Goal: Transaction & Acquisition: Download file/media

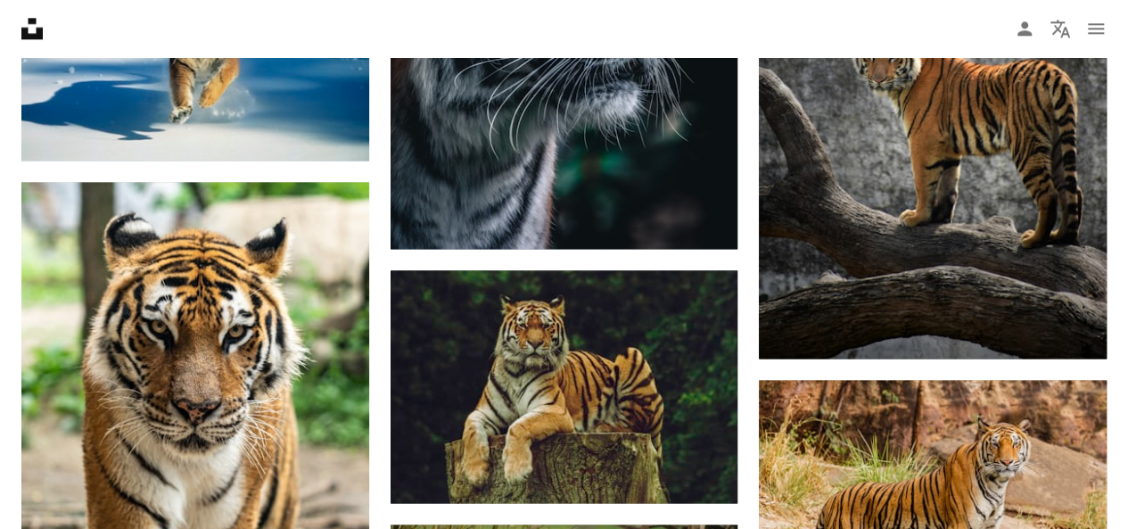
scroll to position [1152, 0]
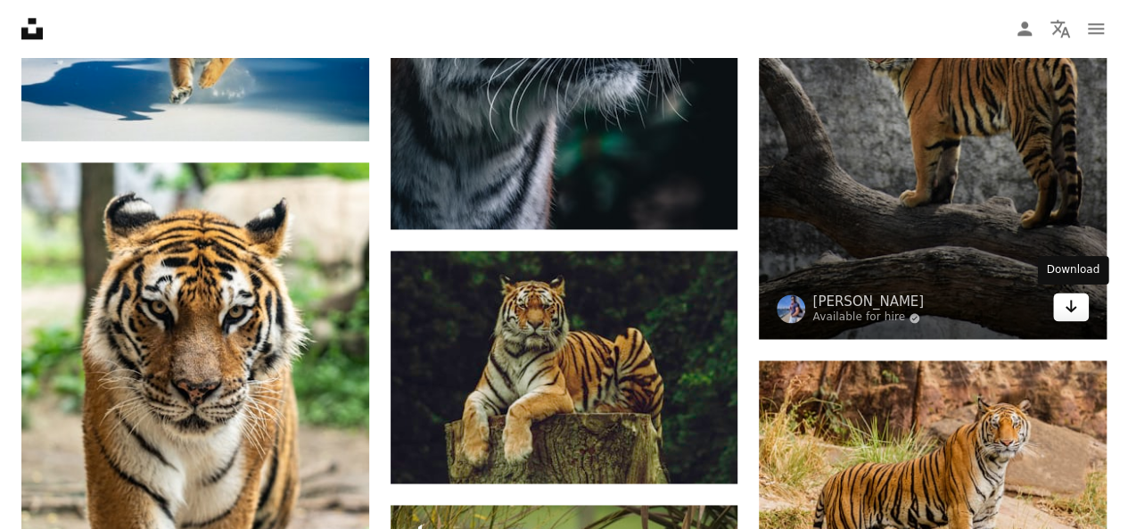
click at [1073, 305] on icon "Download" at bounding box center [1071, 306] width 12 height 12
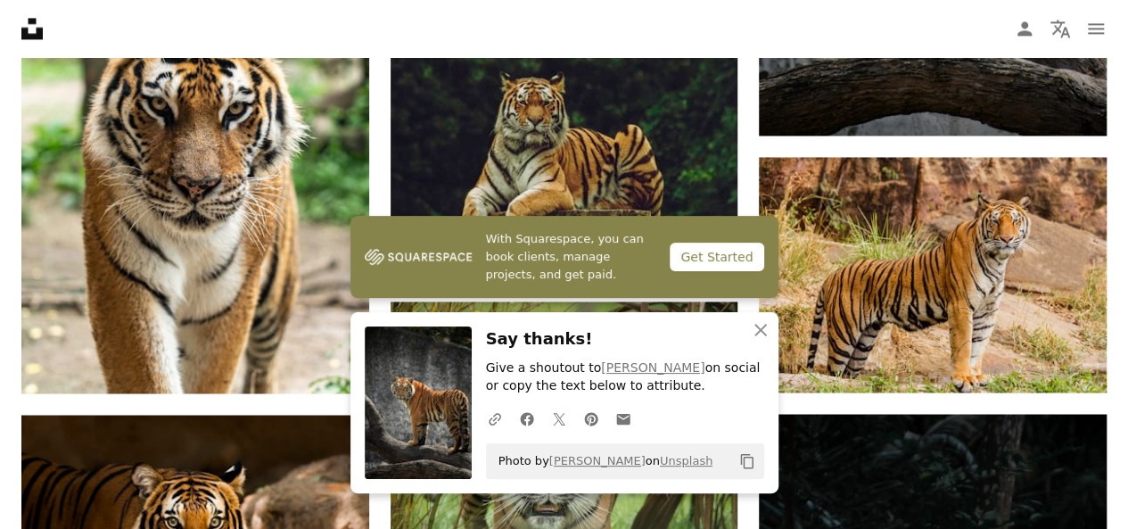
scroll to position [1365, 0]
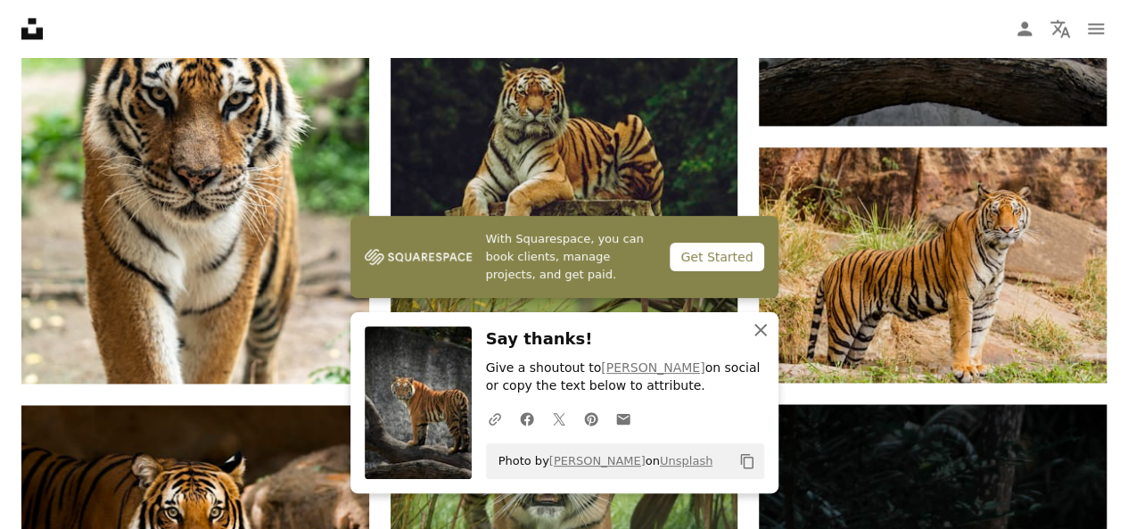
click at [765, 328] on icon "An X shape" at bounding box center [760, 329] width 21 height 21
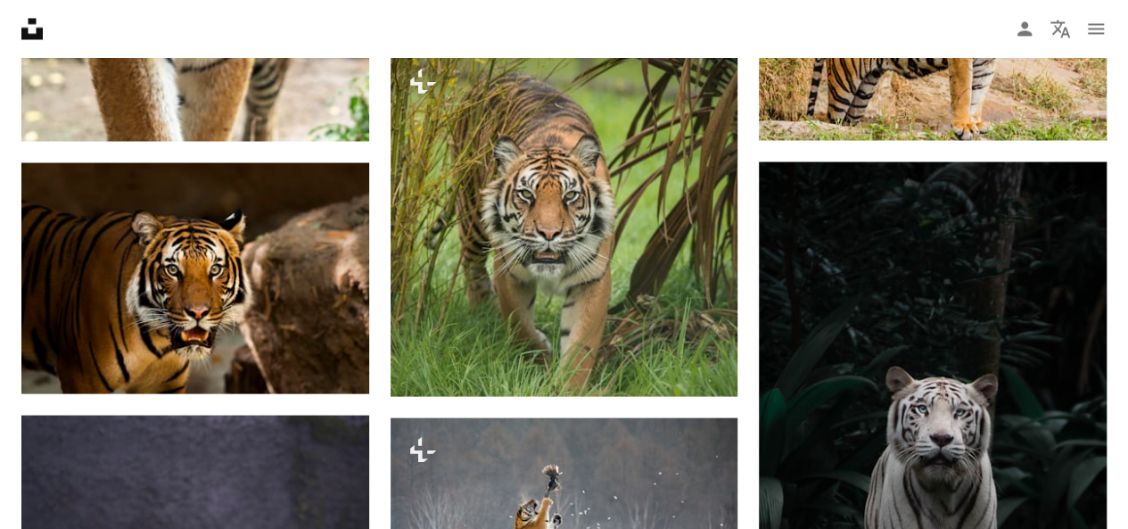
scroll to position [1682, 0]
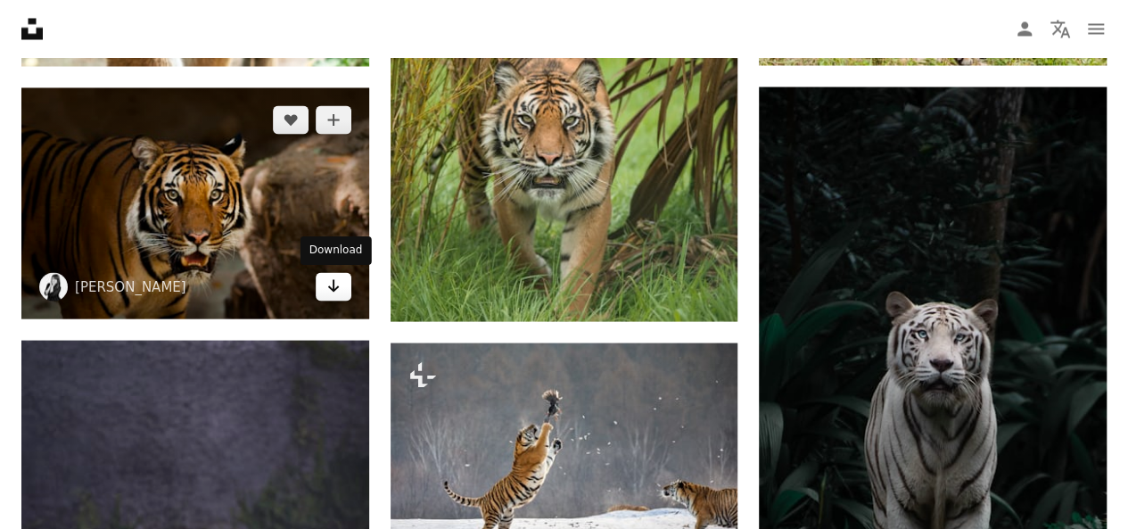
click at [332, 290] on icon "Arrow pointing down" at bounding box center [333, 285] width 14 height 21
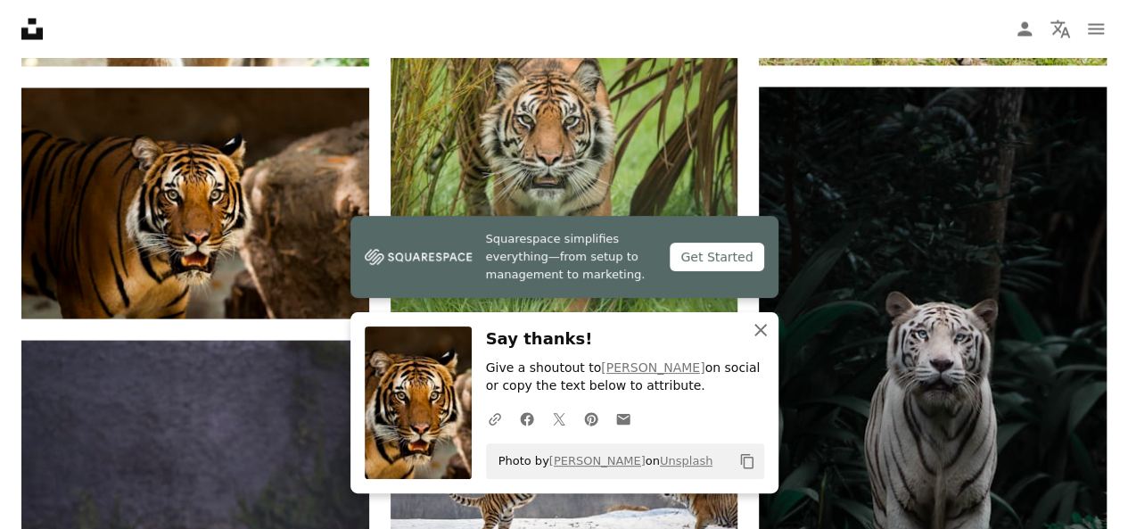
click at [755, 331] on icon "An X shape" at bounding box center [760, 329] width 21 height 21
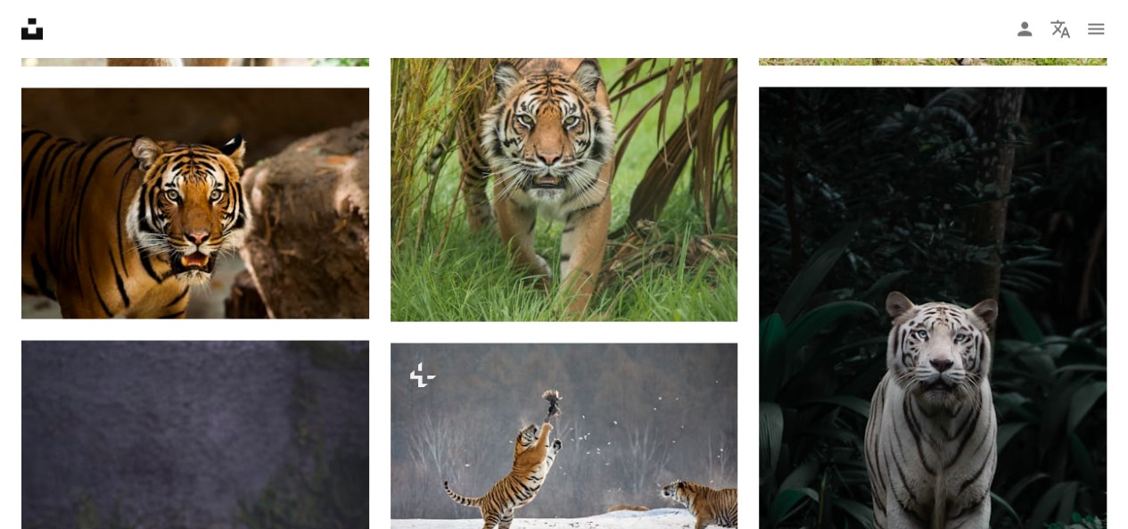
click at [1117, 188] on div "Plus sign for Unsplash+ A heart A plus sign Getty Images For Unsplash+ A lock D…" at bounding box center [564, 255] width 1128 height 2893
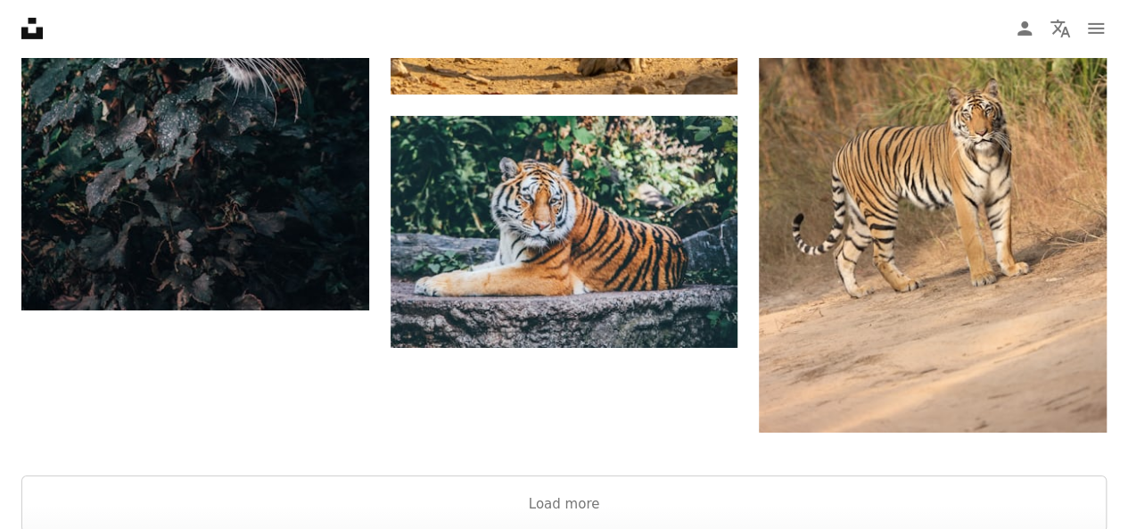
scroll to position [2917, 0]
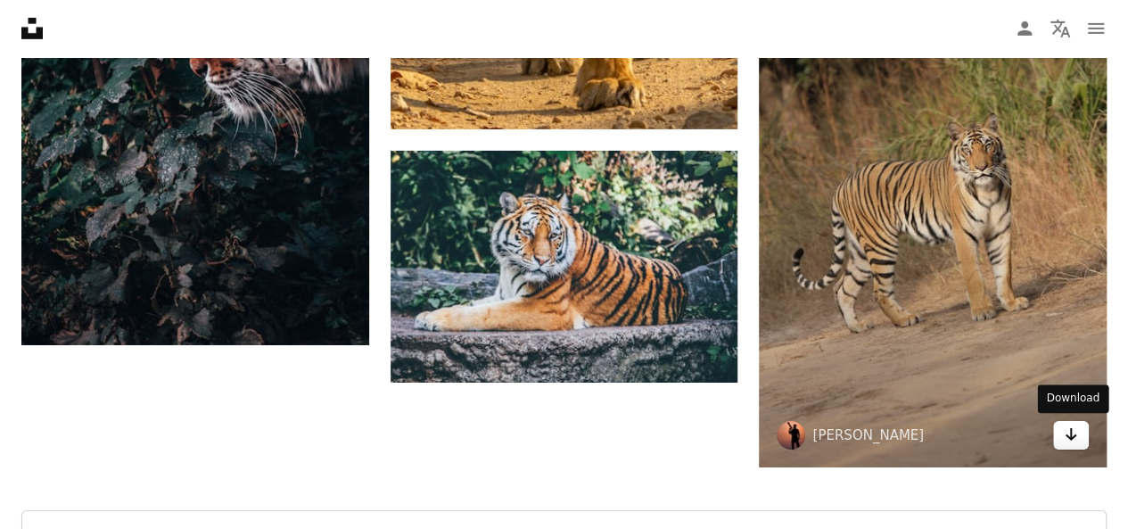
click at [1064, 440] on icon "Arrow pointing down" at bounding box center [1070, 433] width 14 height 21
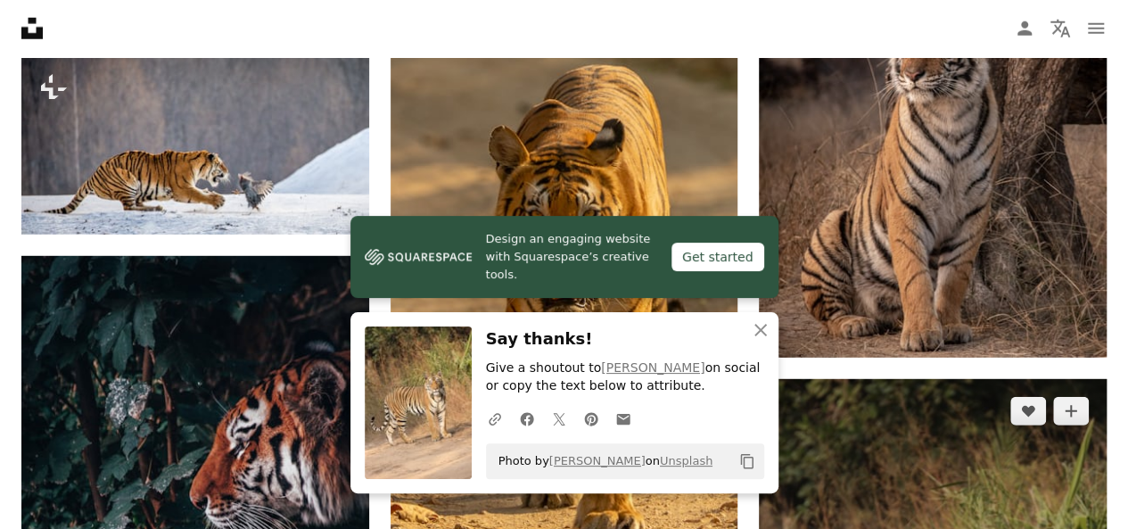
scroll to position [2464, 0]
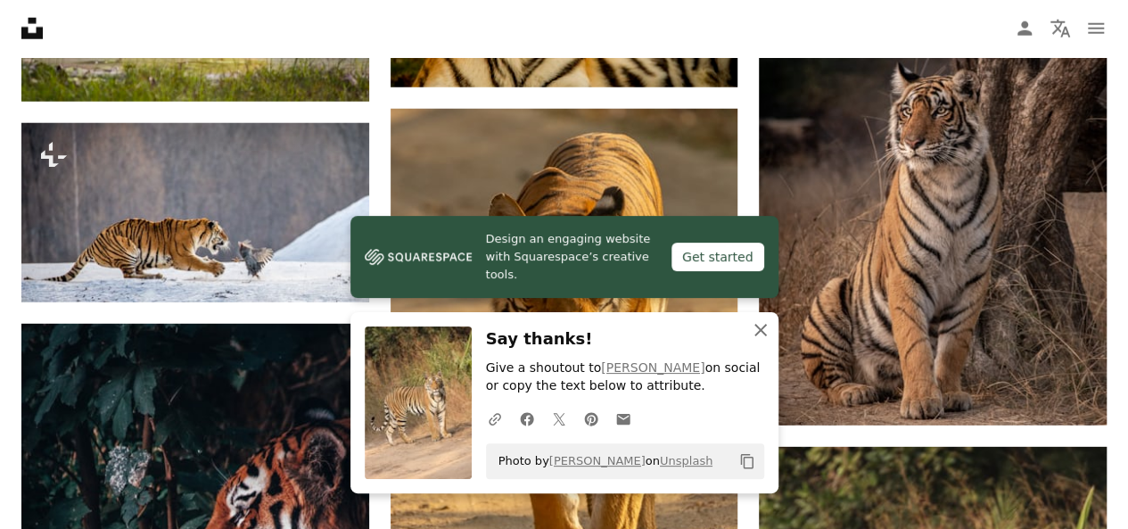
click at [754, 331] on icon "An X shape" at bounding box center [760, 329] width 21 height 21
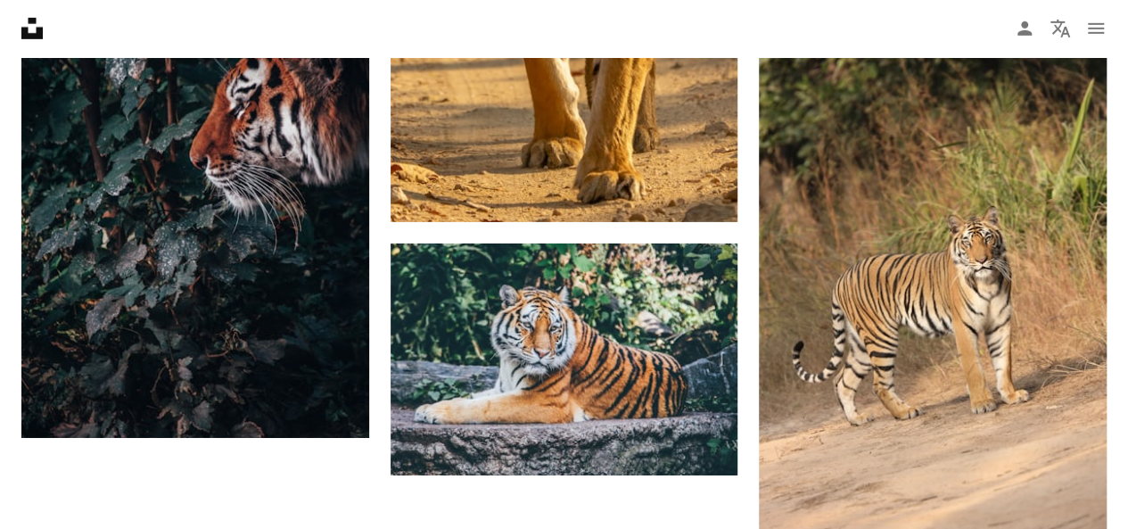
scroll to position [2829, 0]
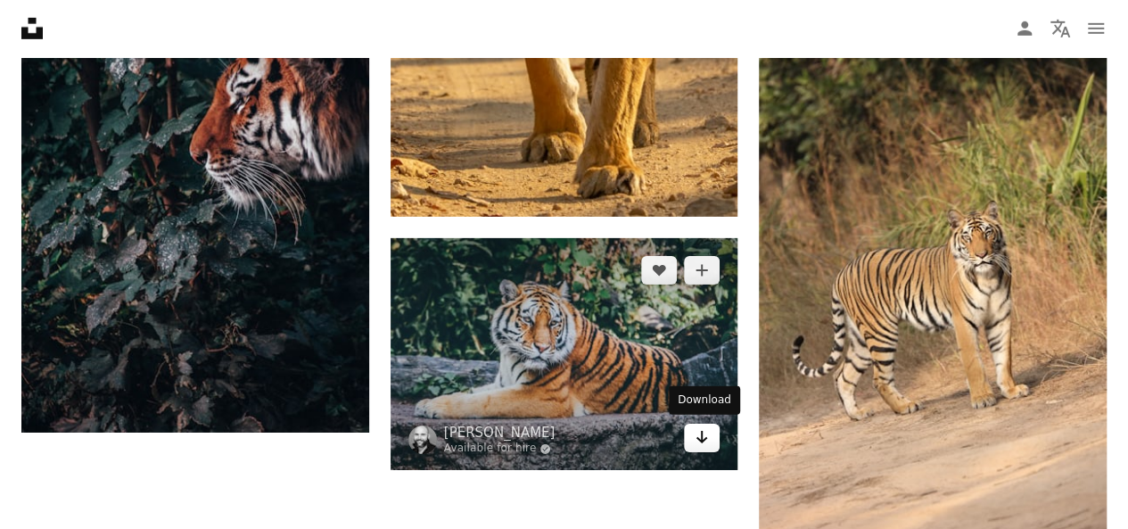
click at [710, 441] on link "Arrow pointing down" at bounding box center [702, 437] width 36 height 29
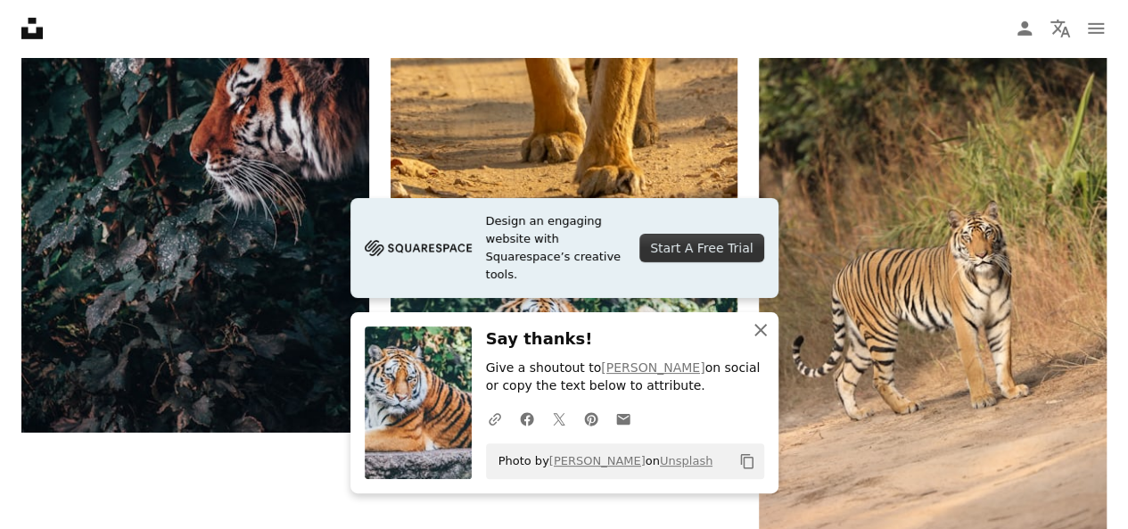
click at [752, 327] on icon "An X shape" at bounding box center [760, 329] width 21 height 21
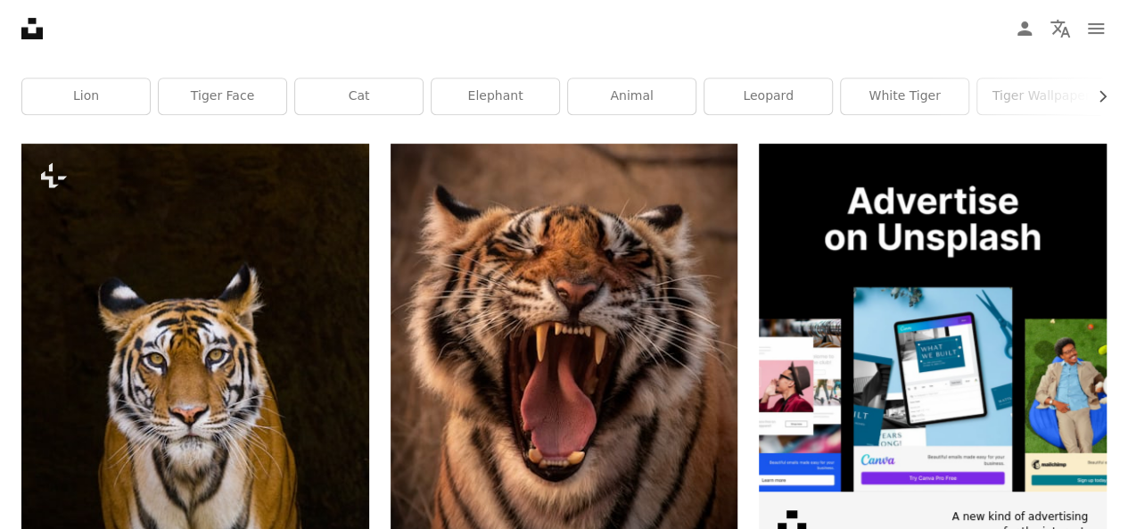
scroll to position [0, 0]
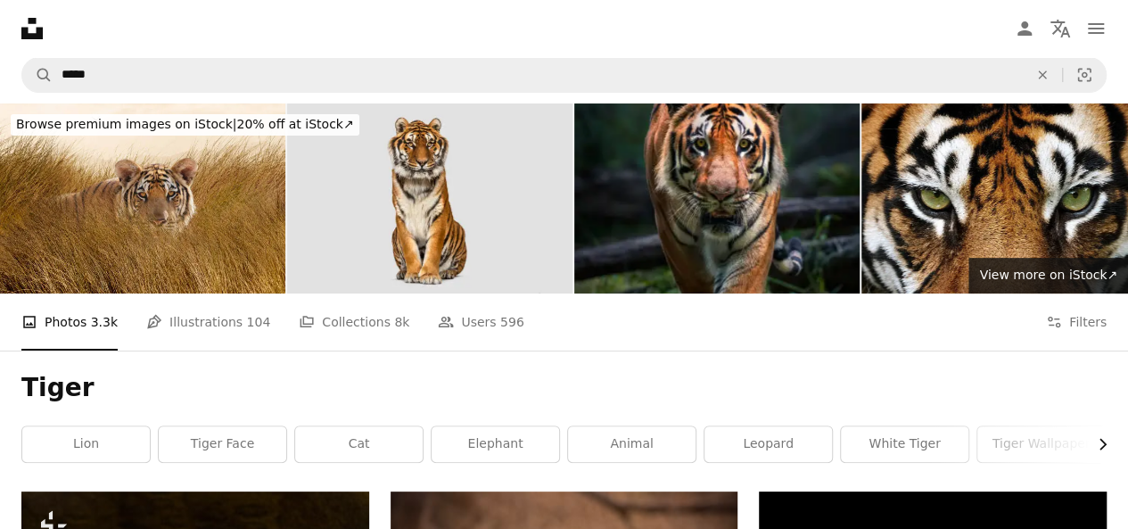
click at [1100, 444] on icon "Chevron right" at bounding box center [1102, 444] width 18 height 18
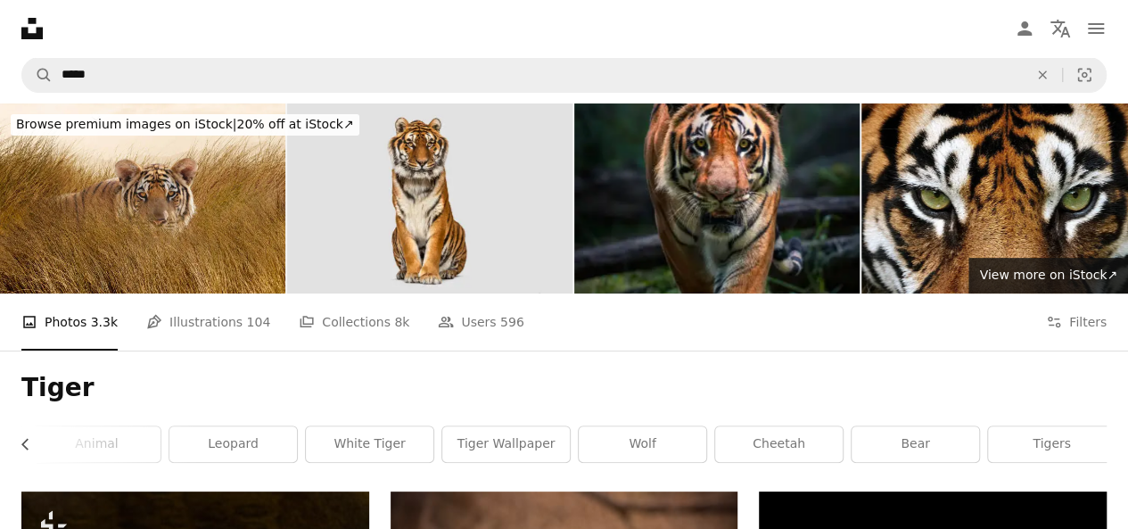
scroll to position [0, 545]
click at [852, 446] on link "bear" at bounding box center [904, 444] width 127 height 36
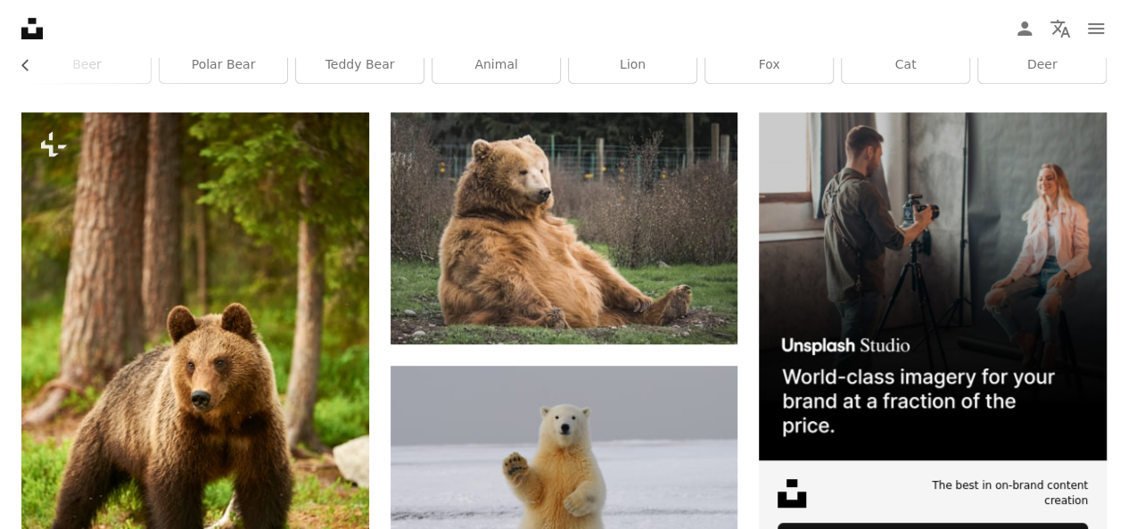
scroll to position [389, 0]
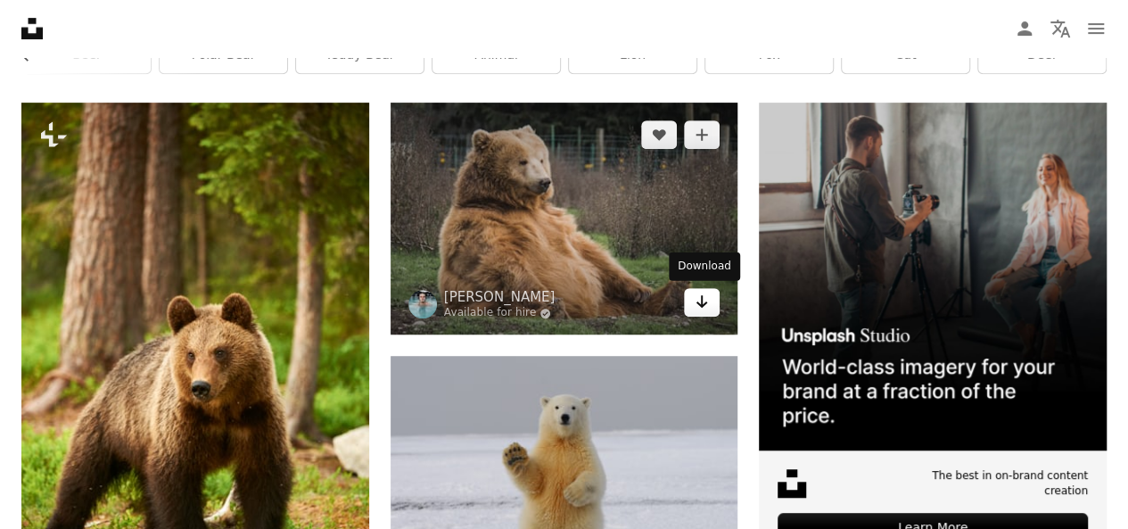
click at [706, 304] on icon "Arrow pointing down" at bounding box center [701, 301] width 14 height 21
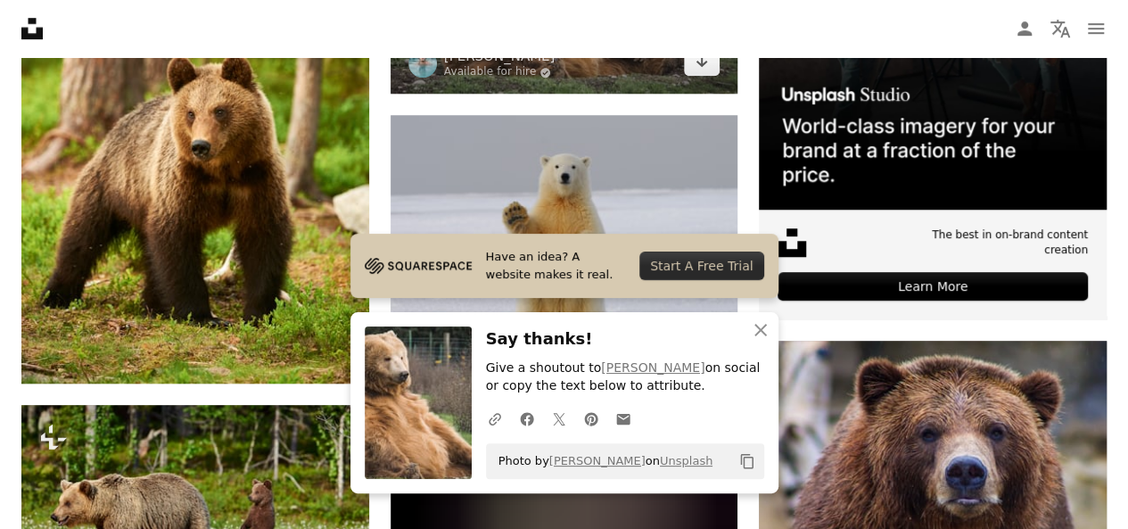
scroll to position [667, 0]
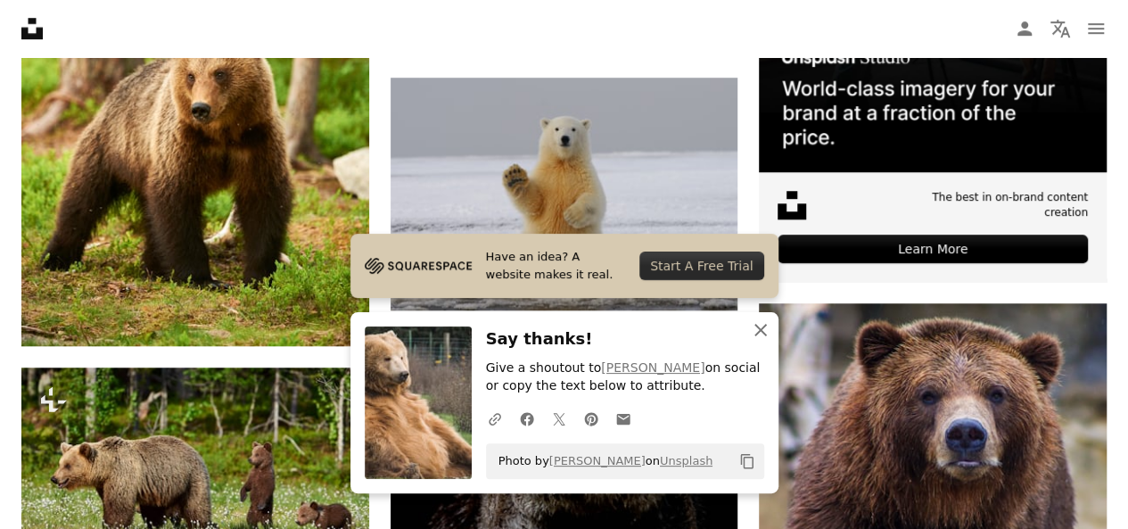
click at [756, 324] on icon "An X shape" at bounding box center [760, 329] width 21 height 21
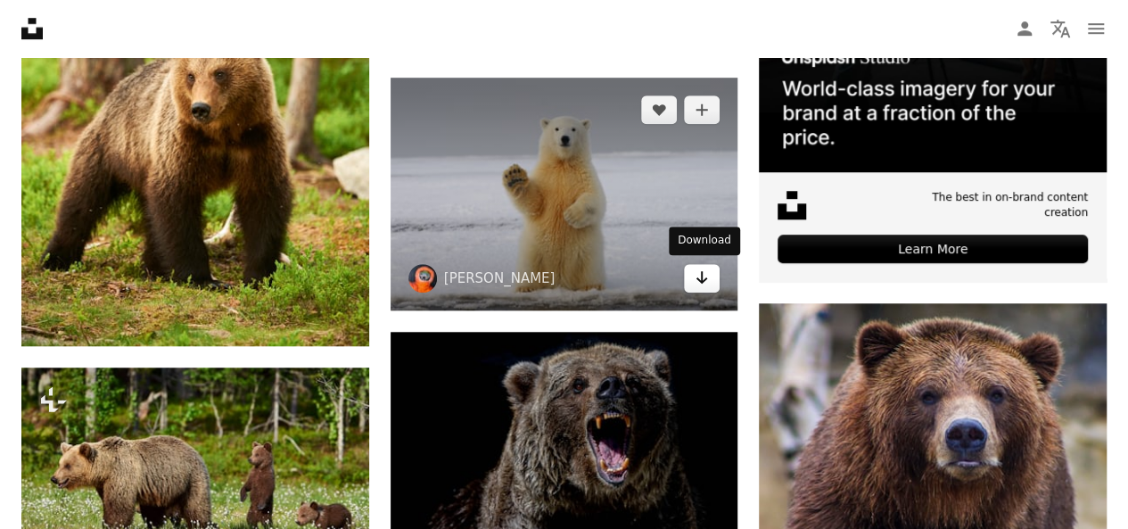
click at [691, 274] on link "Arrow pointing down" at bounding box center [702, 278] width 36 height 29
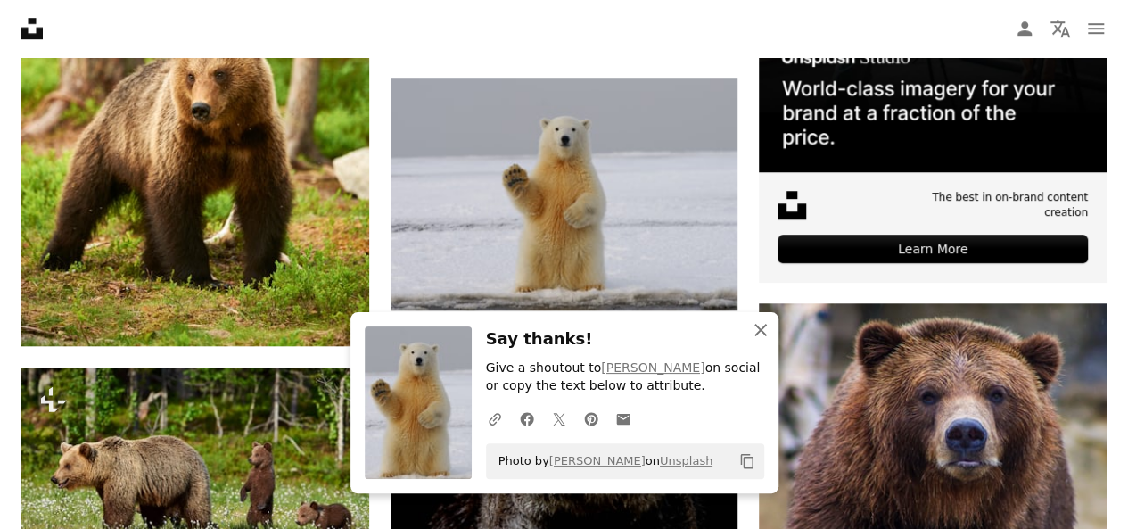
click at [761, 328] on icon "button" at bounding box center [760, 330] width 12 height 12
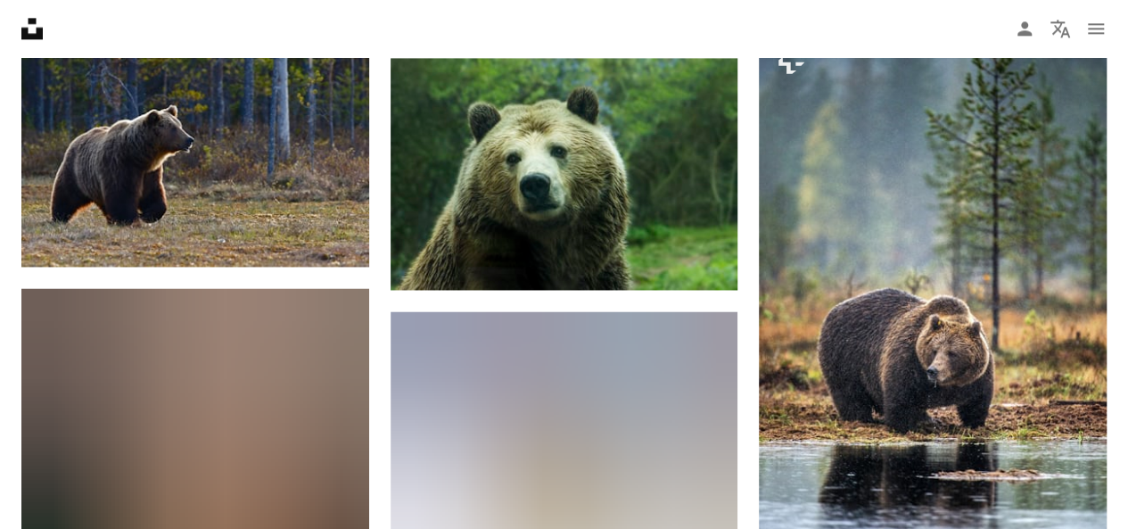
scroll to position [1260, 0]
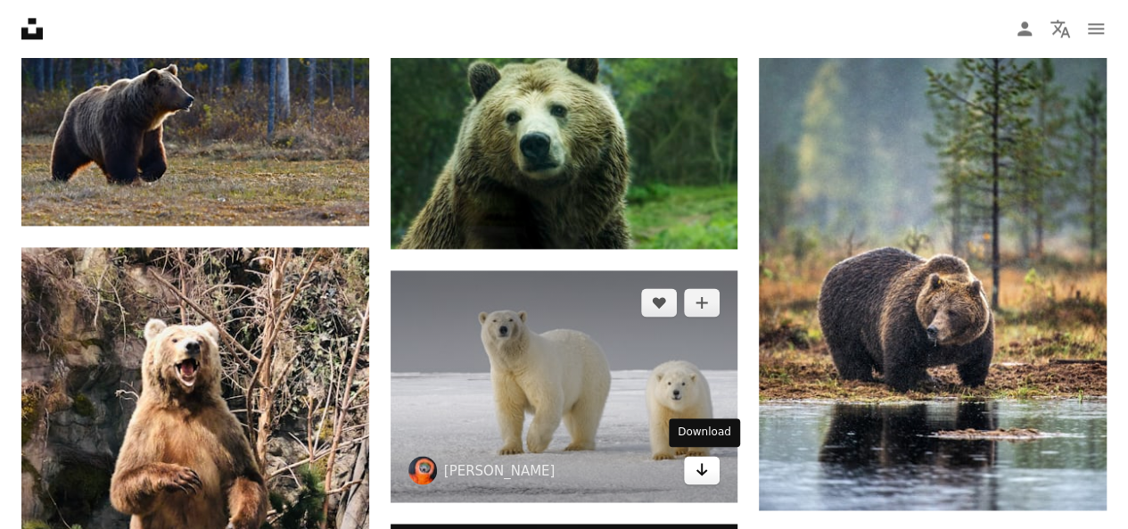
click at [702, 465] on icon "Download" at bounding box center [702, 469] width 12 height 12
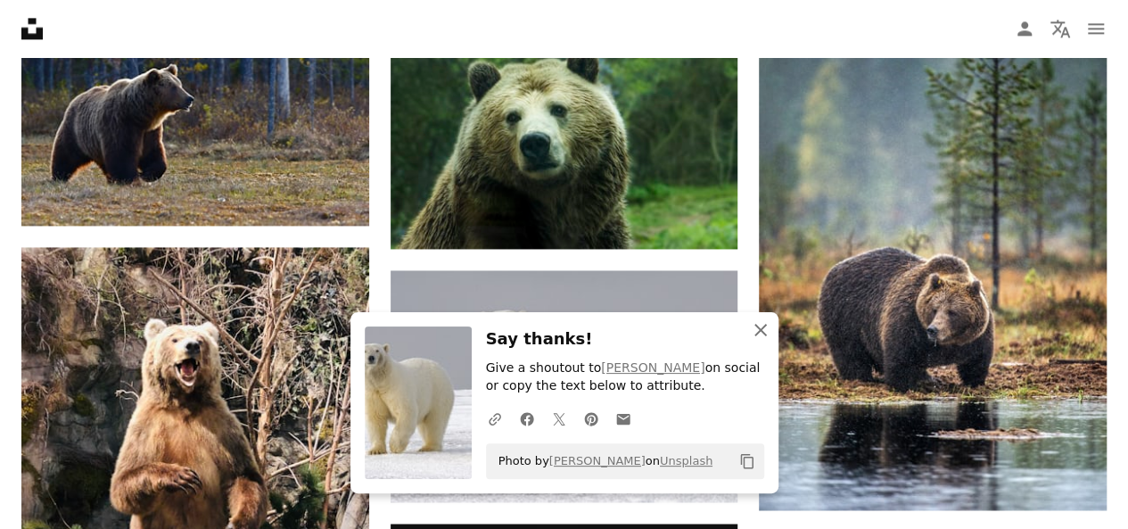
click at [766, 331] on icon "An X shape" at bounding box center [760, 329] width 21 height 21
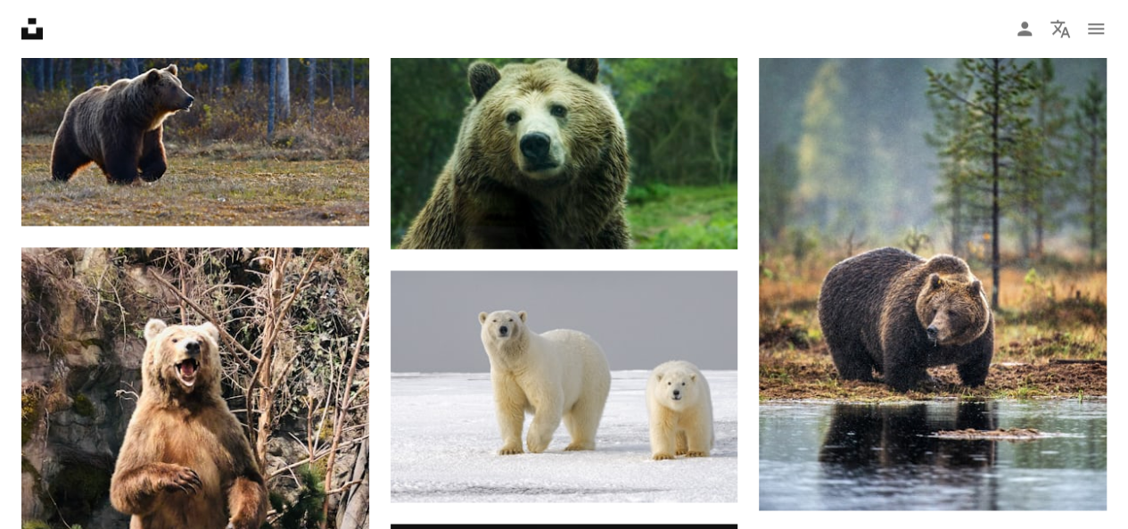
scroll to position [1244, 0]
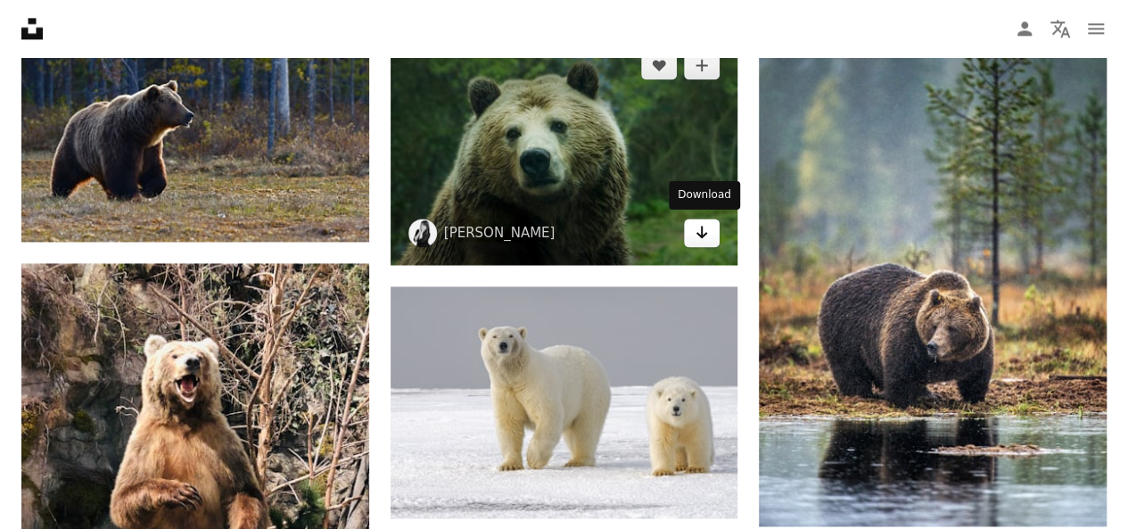
click at [715, 236] on link "Arrow pointing down" at bounding box center [702, 232] width 36 height 29
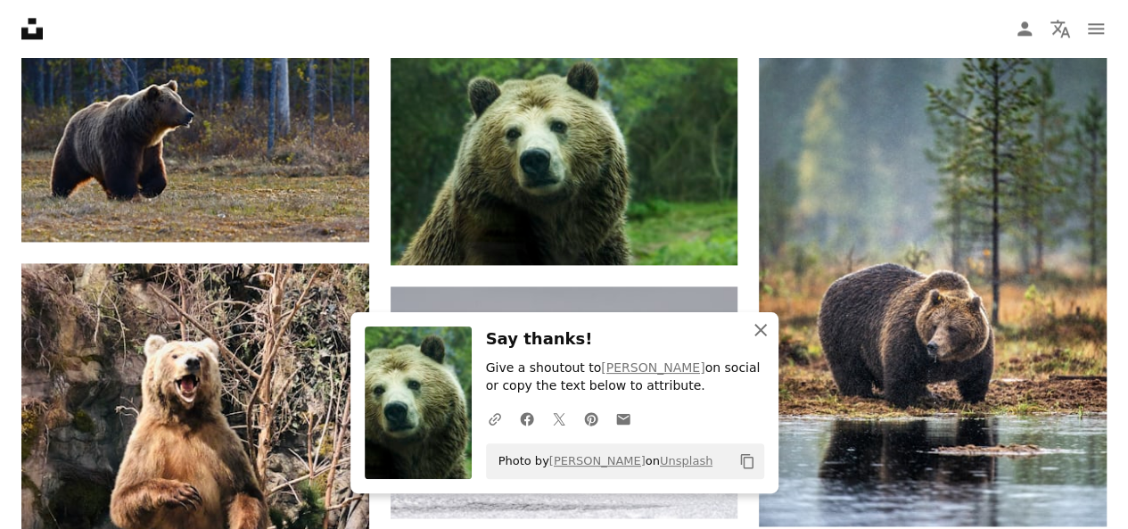
click at [761, 332] on icon "button" at bounding box center [760, 330] width 12 height 12
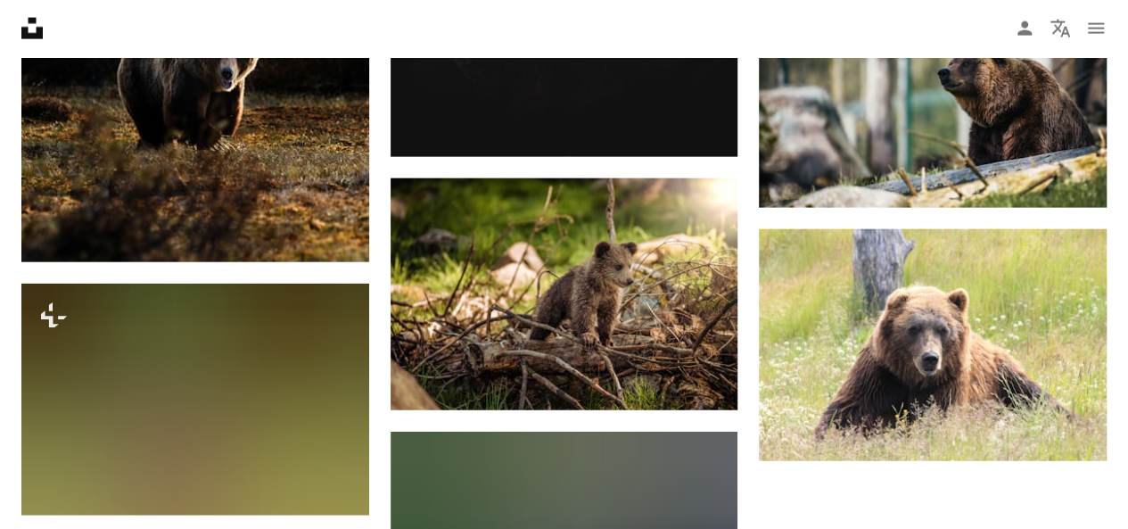
scroll to position [2075, 0]
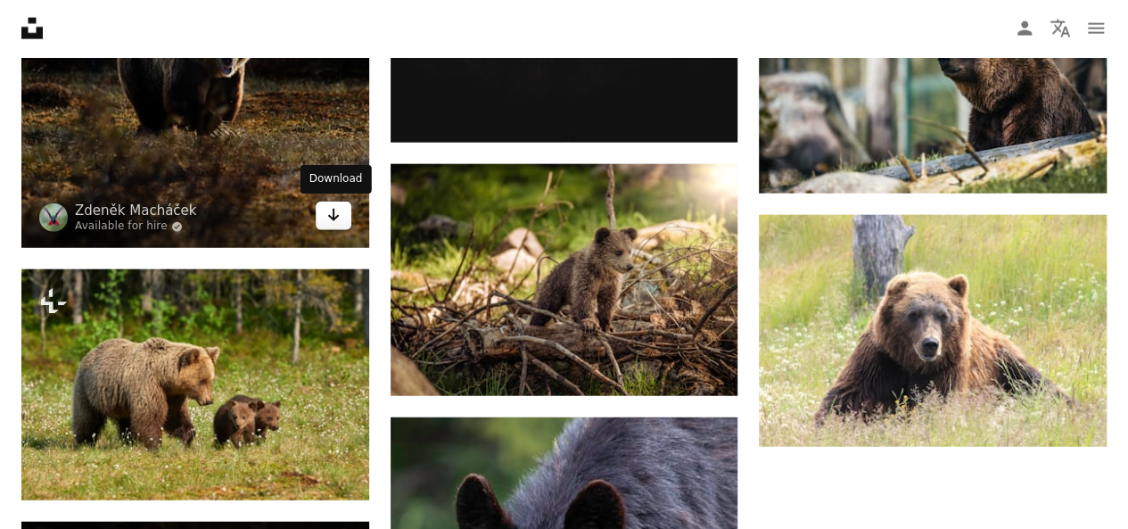
click at [338, 211] on icon "Arrow pointing down" at bounding box center [333, 214] width 14 height 21
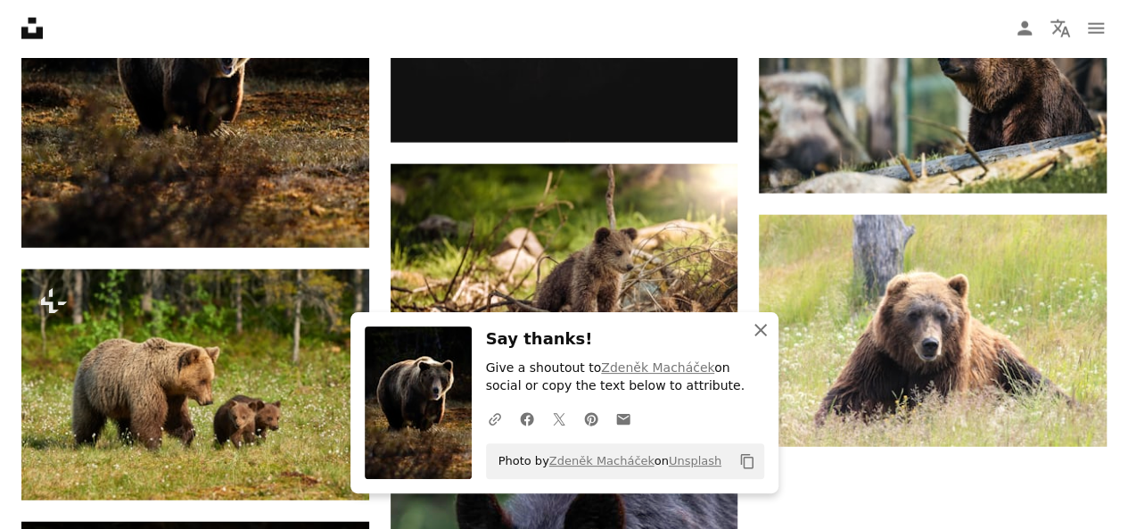
click at [759, 325] on icon "An X shape" at bounding box center [760, 329] width 21 height 21
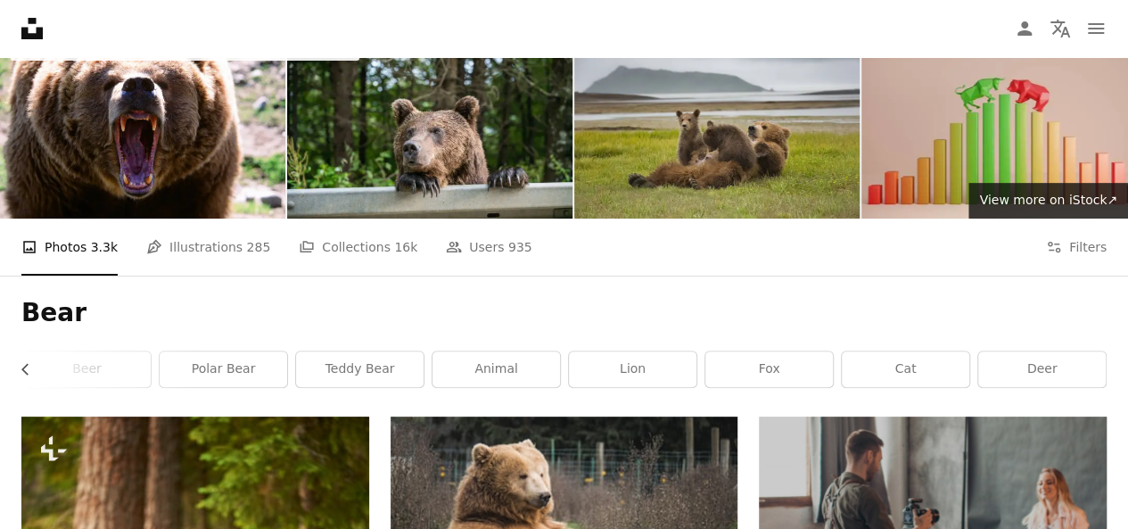
scroll to position [0, 0]
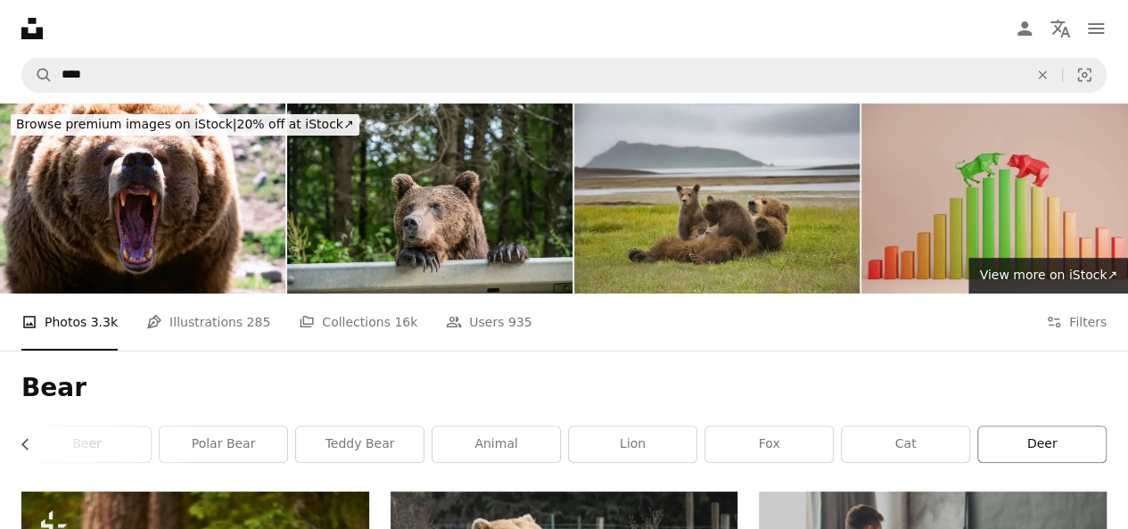
click at [1025, 447] on link "deer" at bounding box center [1041, 444] width 127 height 36
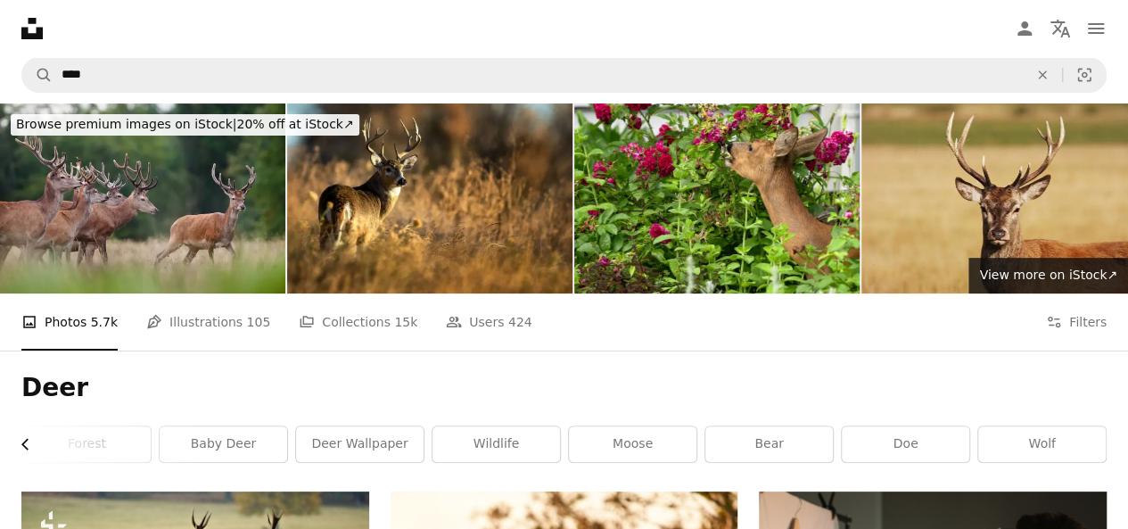
click at [20, 438] on icon "Chevron left" at bounding box center [26, 444] width 18 height 18
click at [21, 438] on icon "Chevron left" at bounding box center [26, 444] width 18 height 18
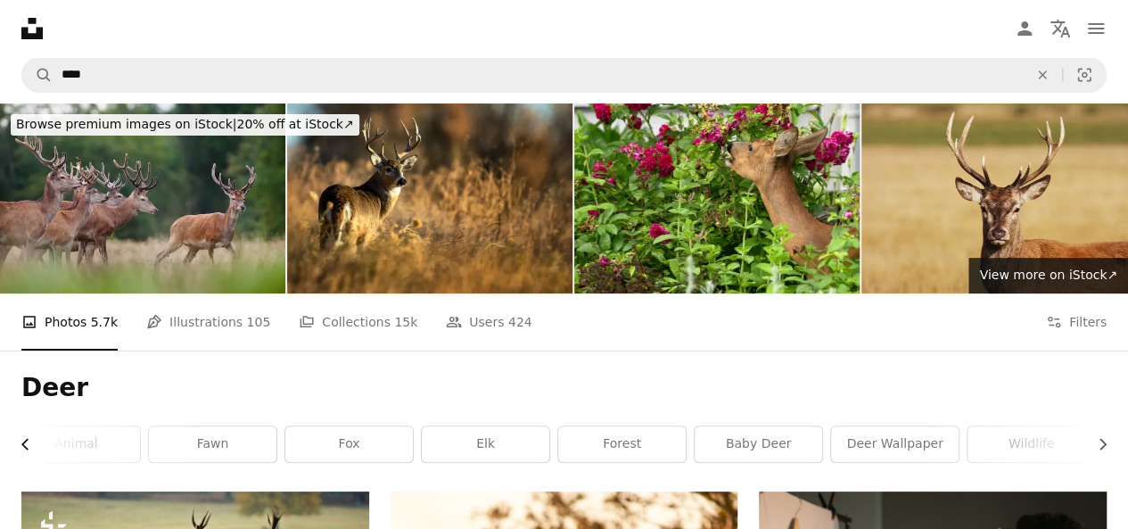
scroll to position [0, 0]
click at [21, 438] on div "Deer Chevron right animal [PERSON_NAME] elk forest baby deer deer wallpaper wil…" at bounding box center [564, 420] width 1128 height 141
click at [414, 441] on link "fox" at bounding box center [358, 444] width 127 height 36
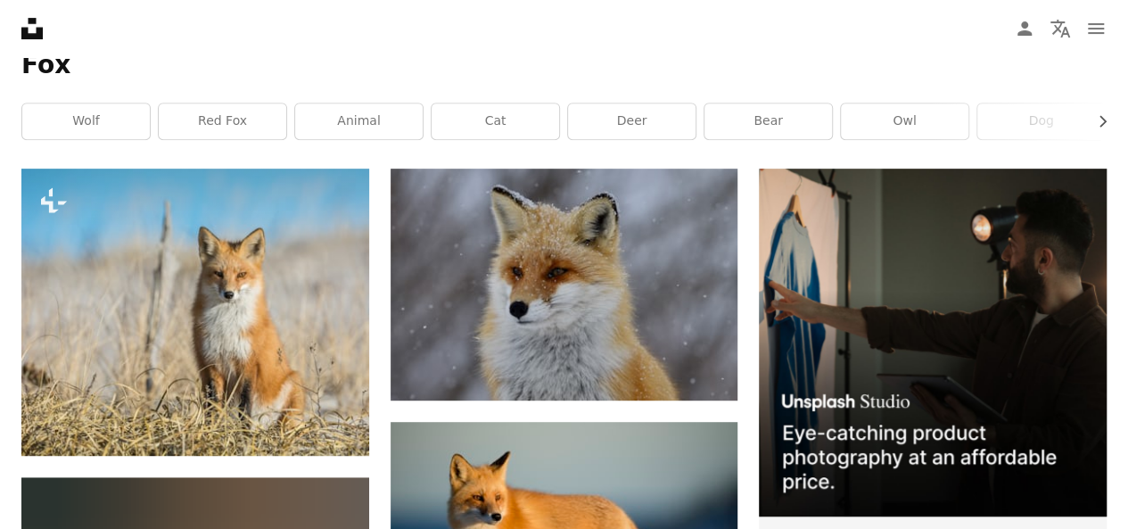
scroll to position [374, 0]
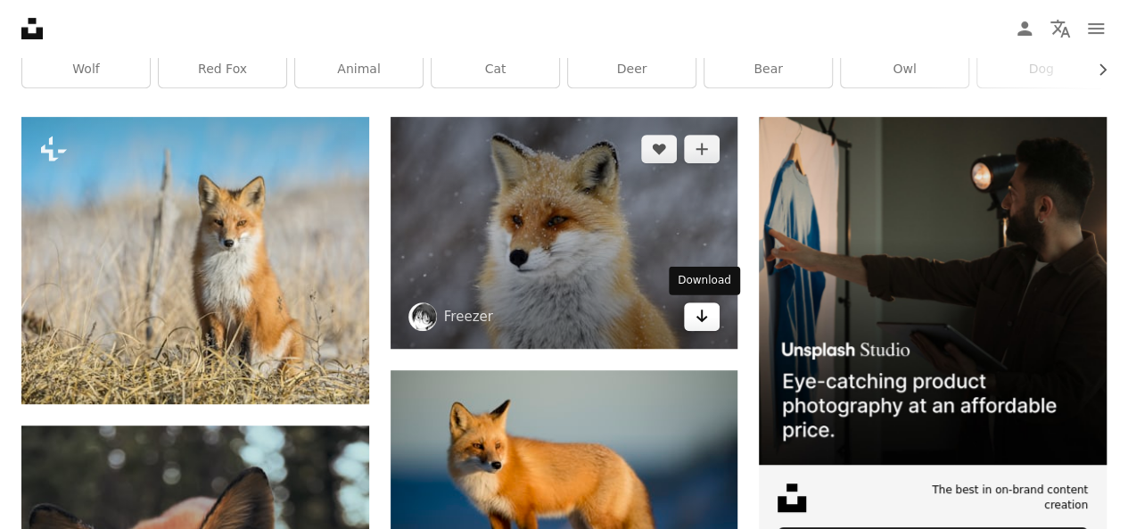
click at [710, 318] on link "Arrow pointing down" at bounding box center [702, 316] width 36 height 29
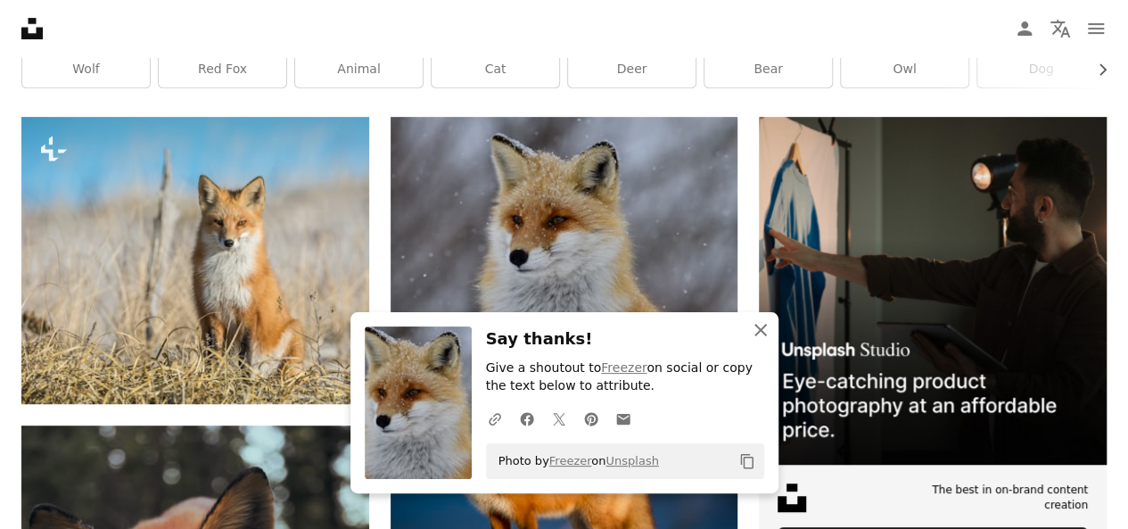
click at [760, 325] on icon "An X shape" at bounding box center [760, 329] width 21 height 21
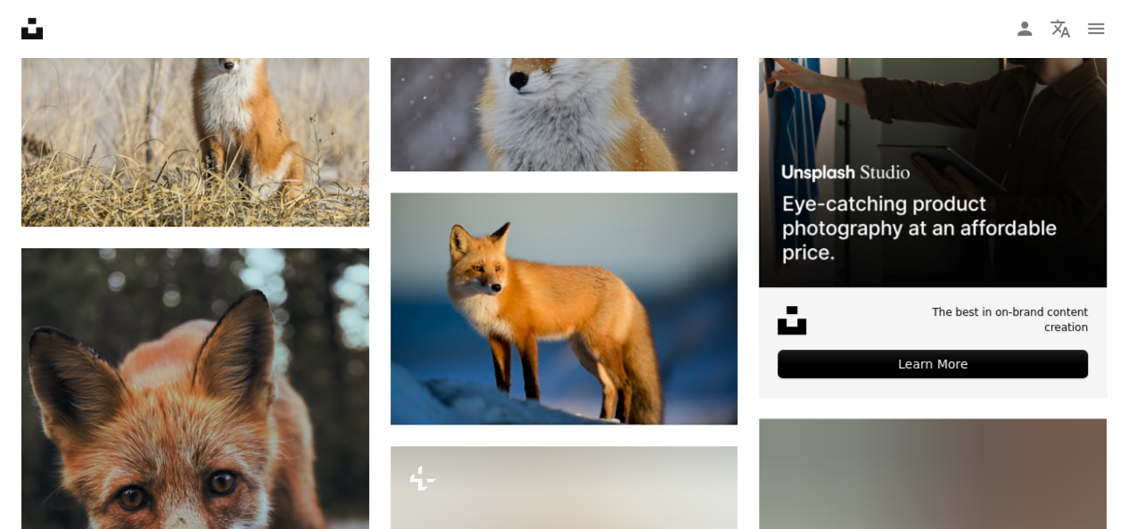
scroll to position [599, 0]
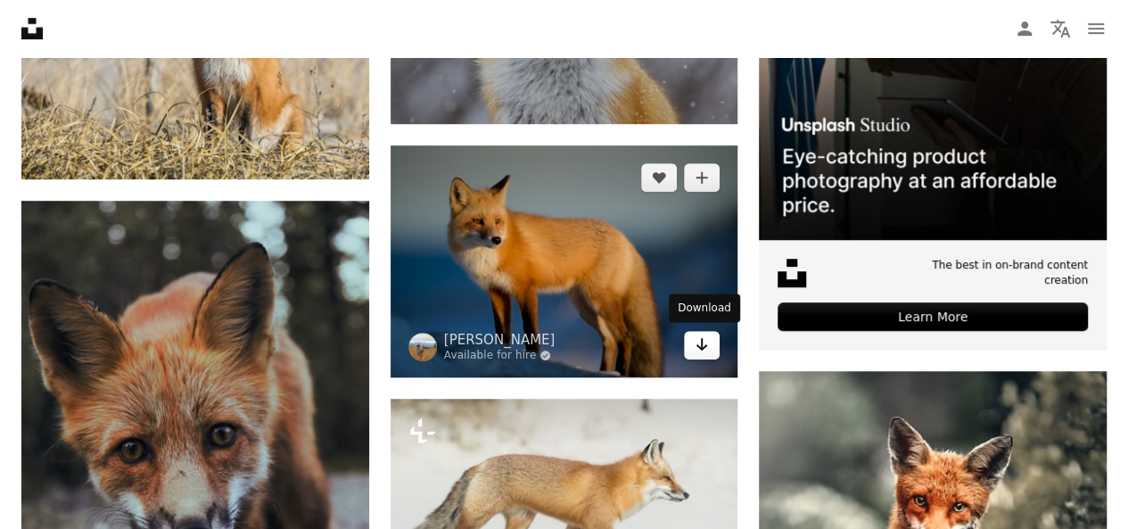
click at [704, 340] on icon "Arrow pointing down" at bounding box center [701, 343] width 14 height 21
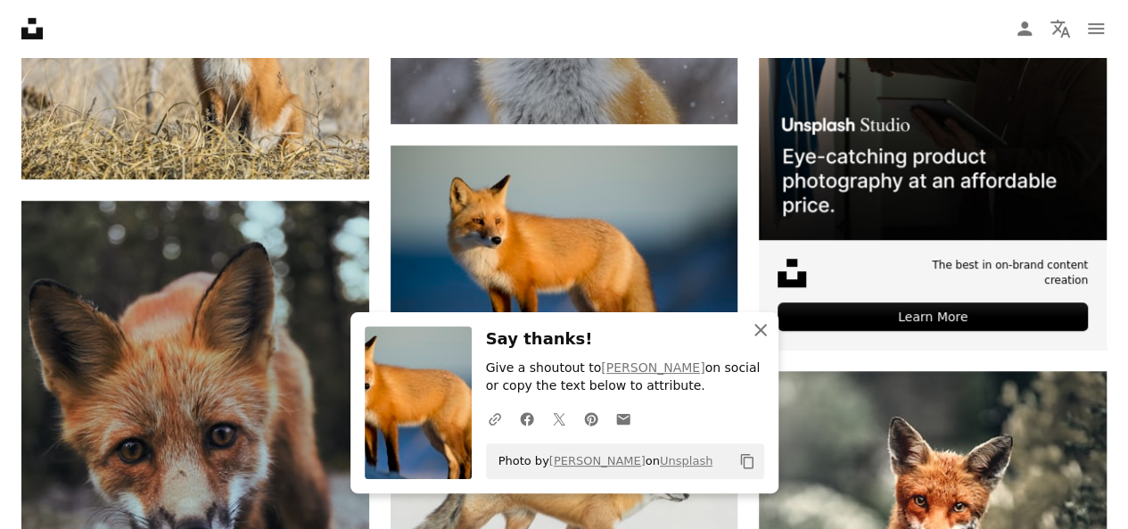
click at [758, 327] on icon "An X shape" at bounding box center [760, 329] width 21 height 21
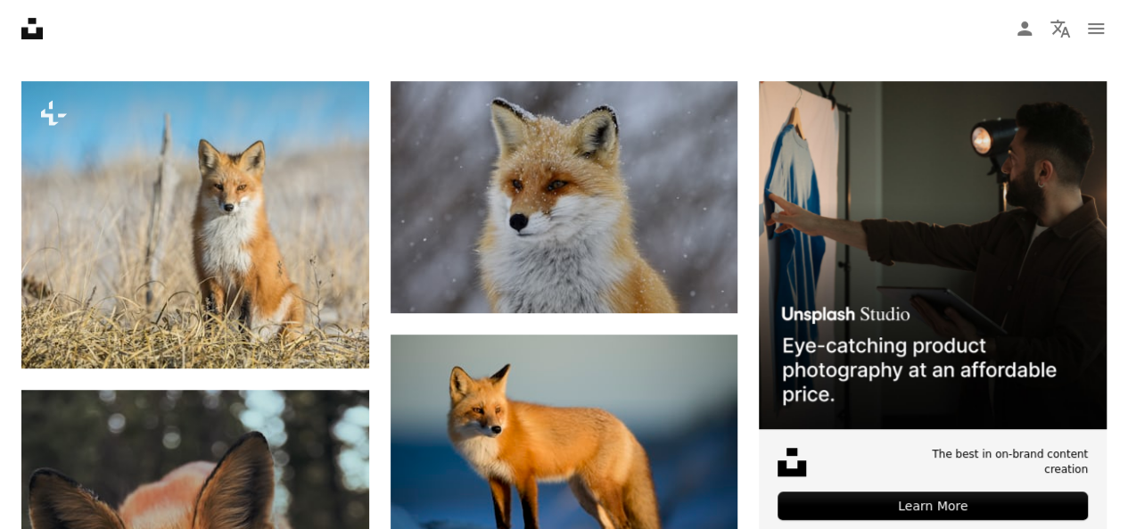
scroll to position [363, 0]
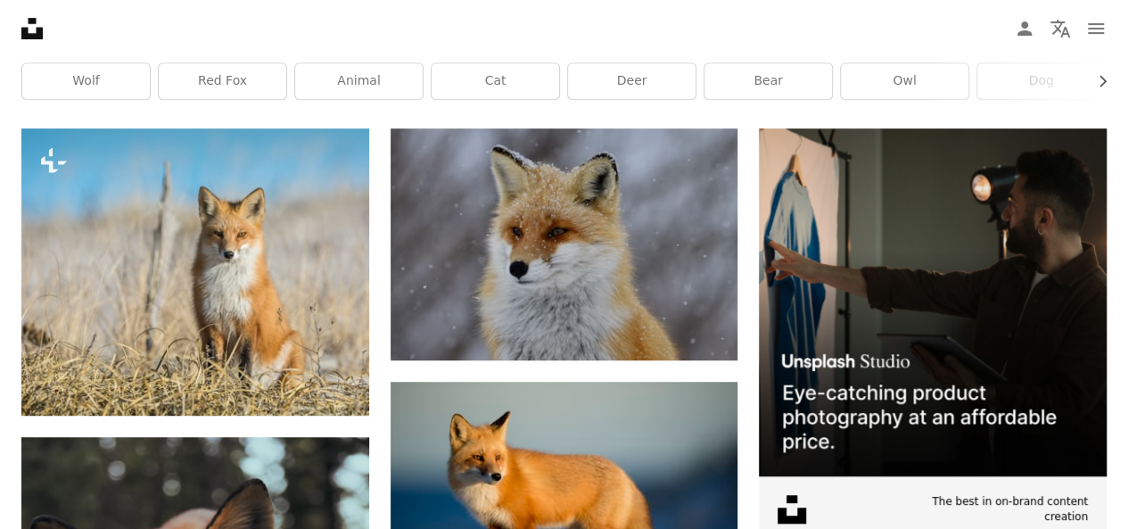
click at [973, 26] on nav "Unsplash logo Unsplash Home A photo Pen Tool A compass A stack of folders Downl…" at bounding box center [564, 28] width 1128 height 57
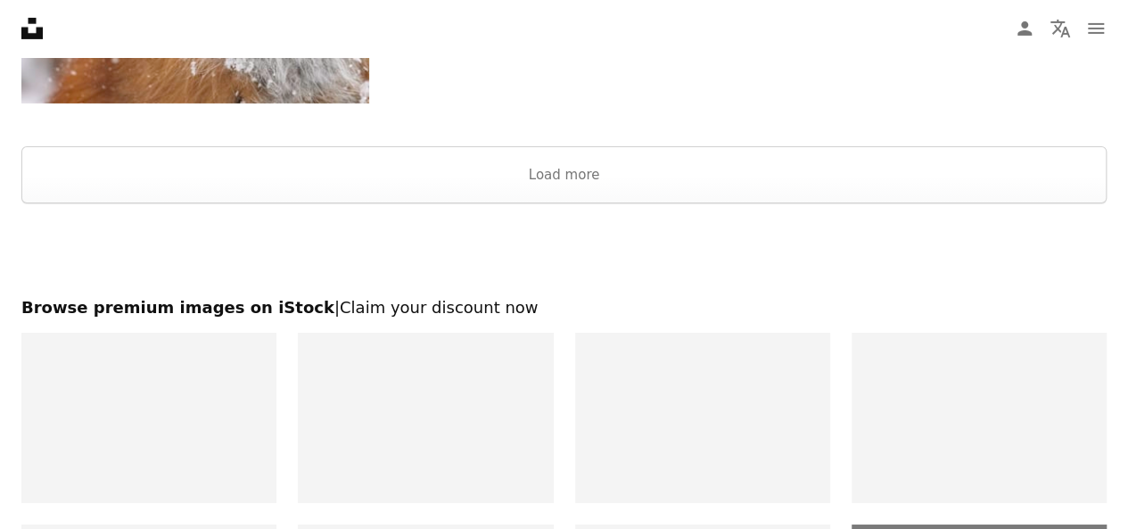
scroll to position [2915, 0]
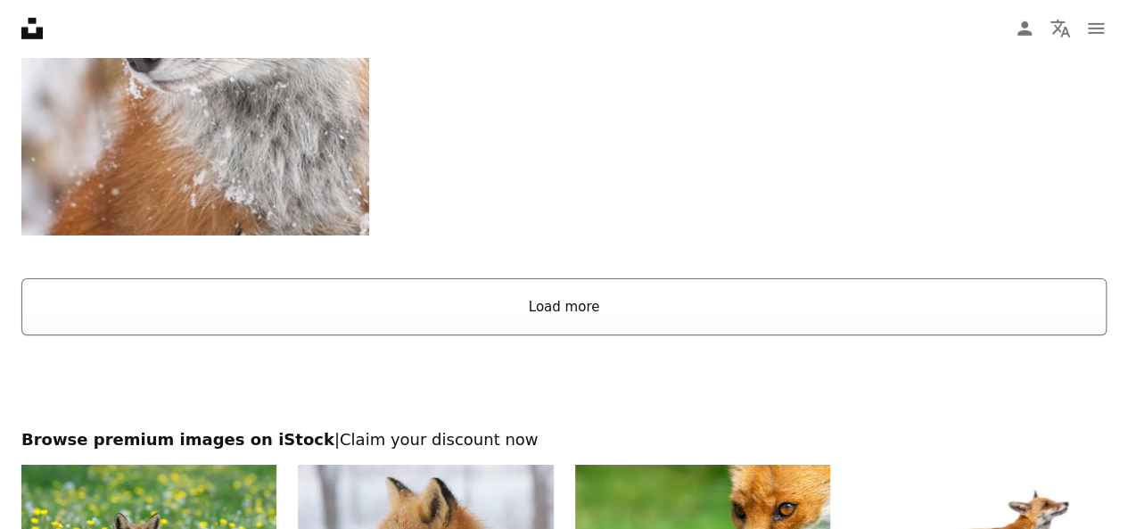
click at [636, 313] on button "Load more" at bounding box center [563, 306] width 1085 height 57
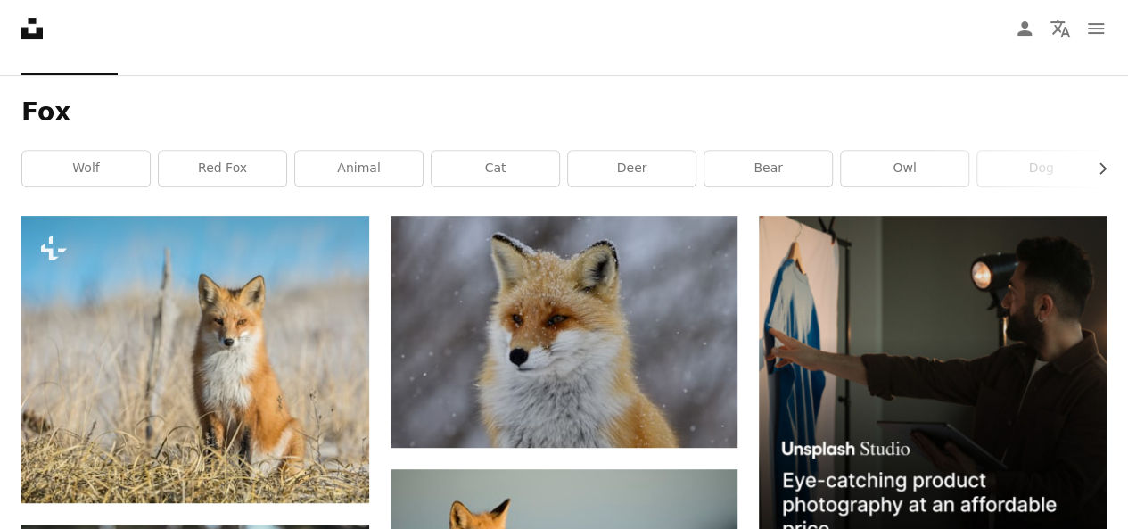
scroll to position [0, 0]
